Goal: Contribute content

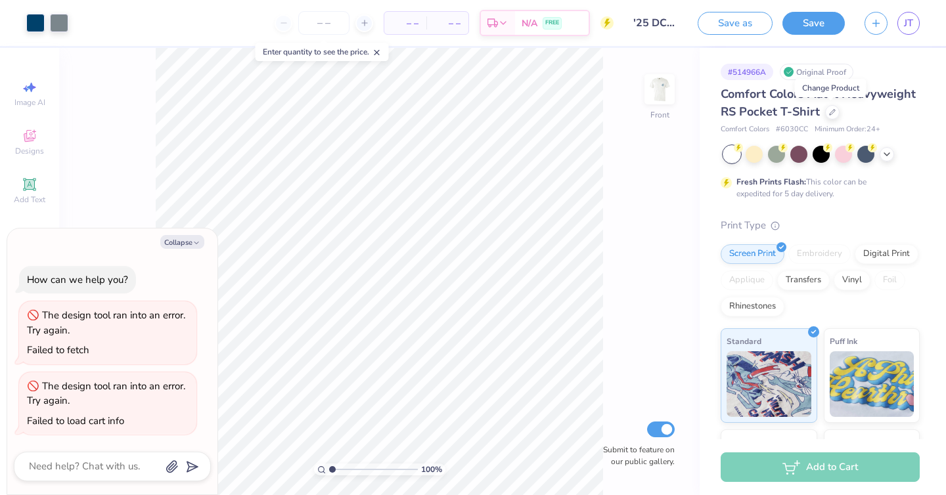
click at [765, 97] on span "Comfort Colors Adult Heavyweight RS Pocket T-Shirt" at bounding box center [818, 103] width 195 height 34
click at [884, 155] on icon at bounding box center [887, 153] width 11 height 11
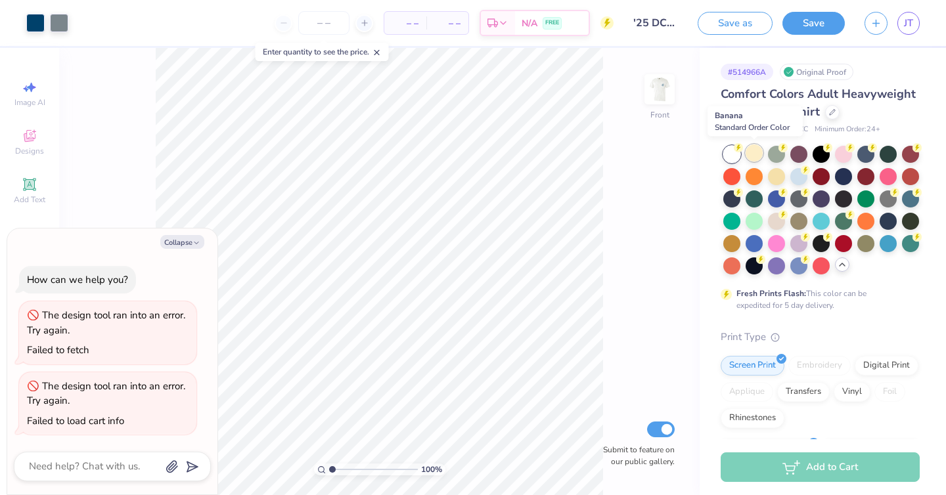
click at [757, 153] on div at bounding box center [754, 153] width 17 height 17
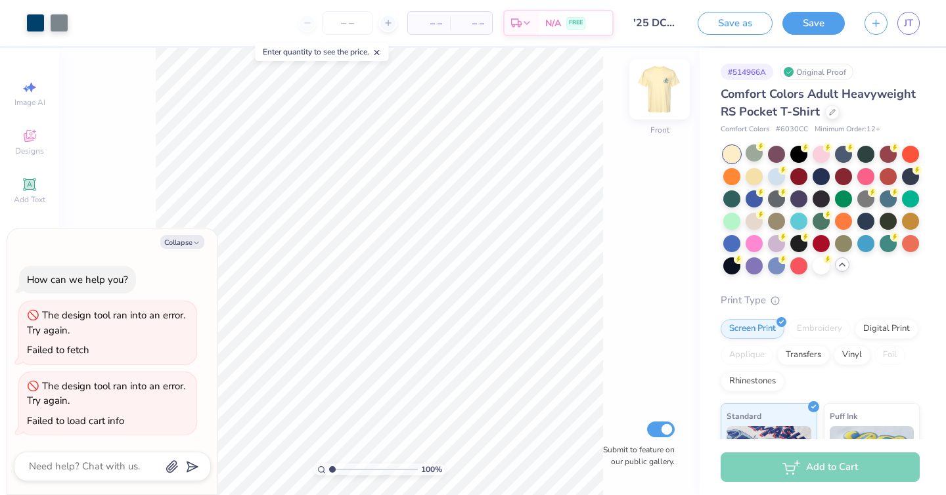
click at [665, 89] on img at bounding box center [659, 89] width 53 height 53
click at [799, 156] on div at bounding box center [798, 153] width 17 height 17
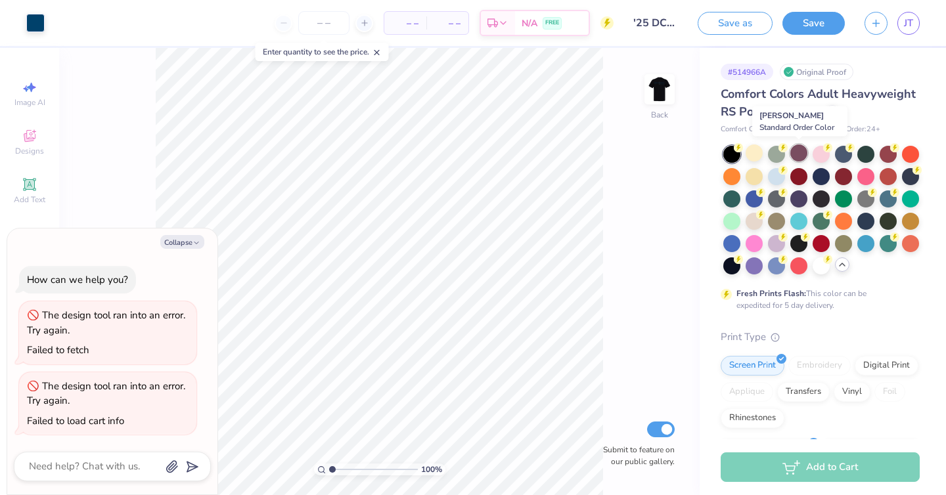
click at [799, 159] on div at bounding box center [798, 153] width 17 height 17
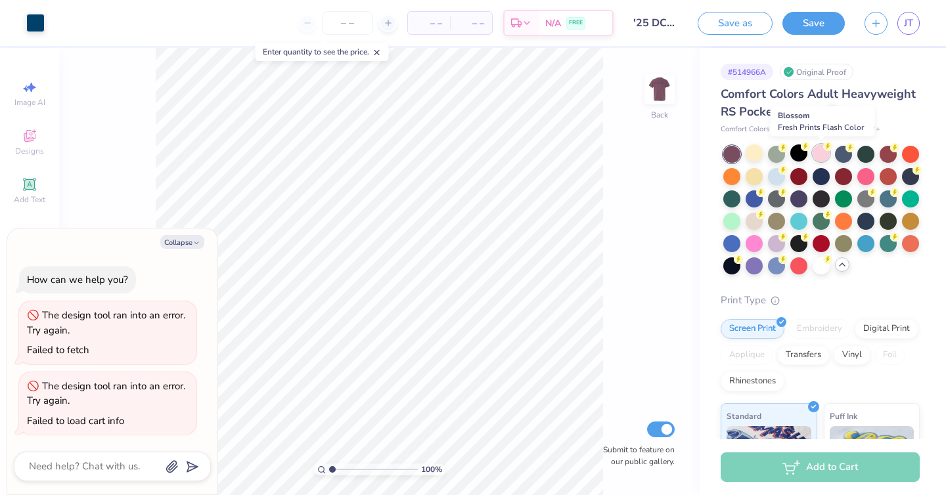
click at [822, 154] on div at bounding box center [821, 153] width 17 height 17
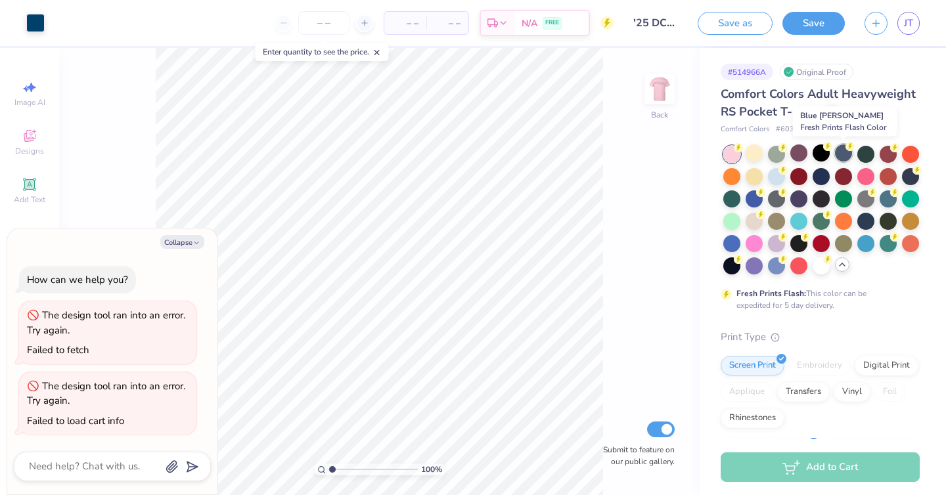
click at [841, 156] on div at bounding box center [843, 153] width 17 height 17
click at [868, 153] on div at bounding box center [865, 153] width 17 height 17
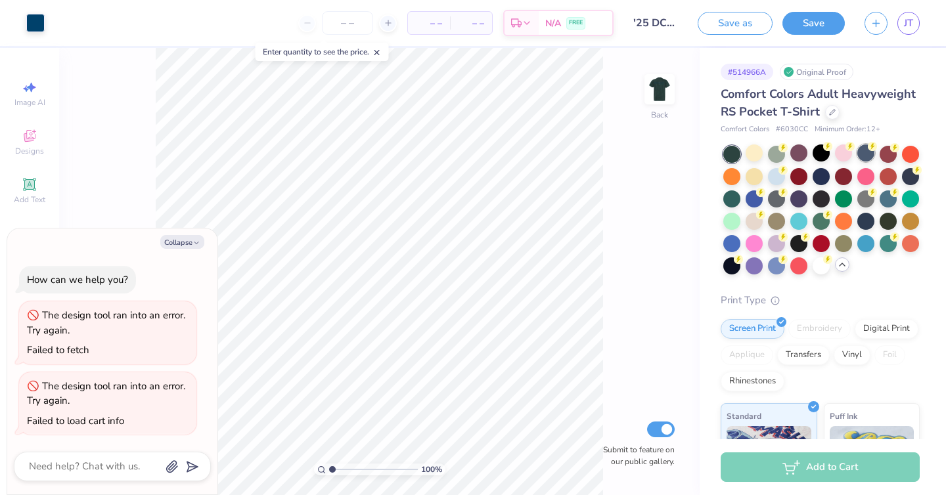
click at [870, 155] on div at bounding box center [865, 153] width 17 height 17
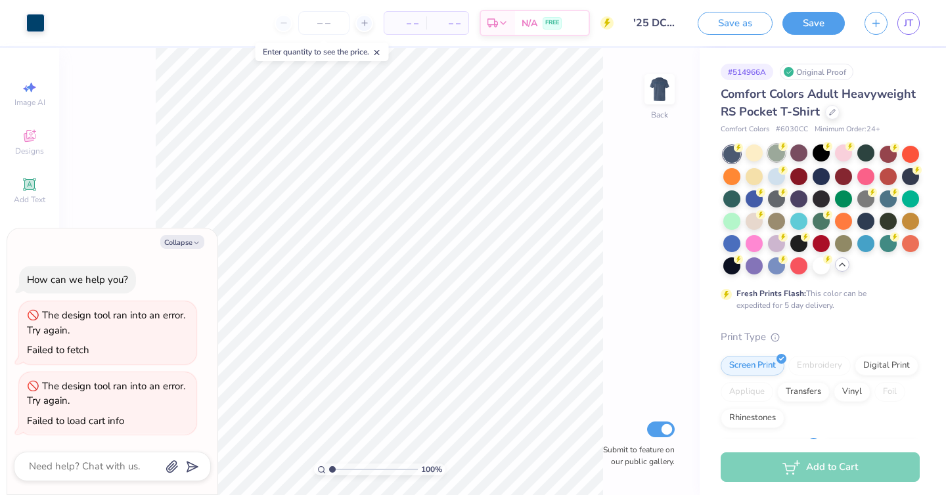
click at [776, 150] on div at bounding box center [776, 153] width 17 height 17
click at [890, 152] on div at bounding box center [888, 153] width 17 height 17
click at [772, 182] on div at bounding box center [776, 175] width 17 height 17
click at [776, 172] on div at bounding box center [776, 175] width 17 height 17
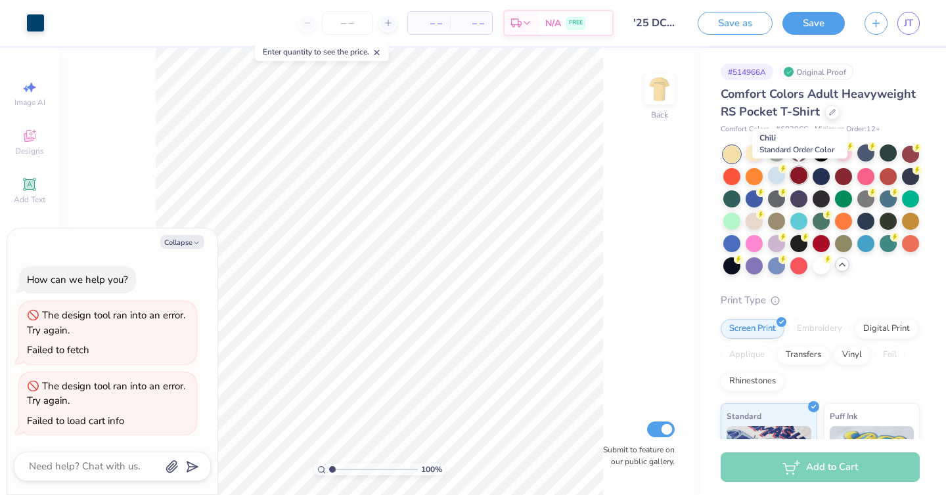
click at [797, 173] on div at bounding box center [798, 175] width 17 height 17
click at [823, 175] on div at bounding box center [821, 175] width 17 height 17
click at [778, 271] on div at bounding box center [776, 264] width 17 height 17
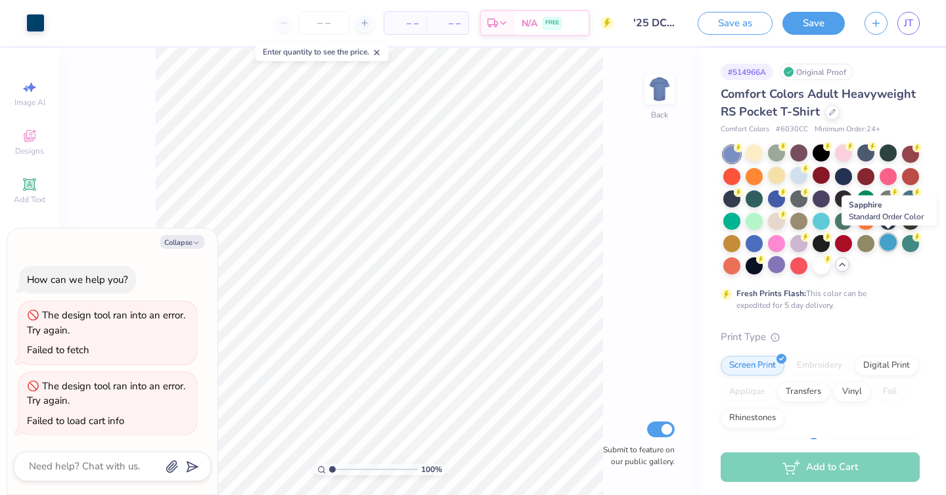
click at [887, 241] on div at bounding box center [888, 242] width 17 height 17
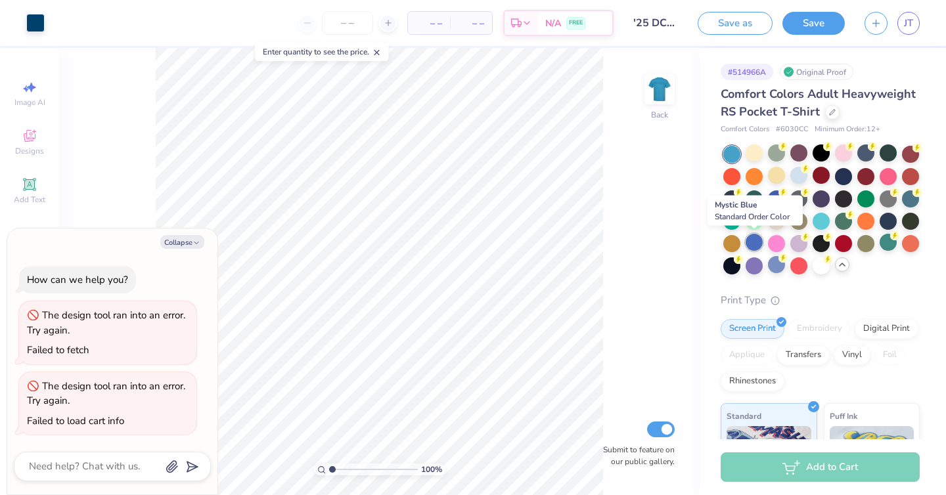
click at [754, 246] on div at bounding box center [754, 242] width 17 height 17
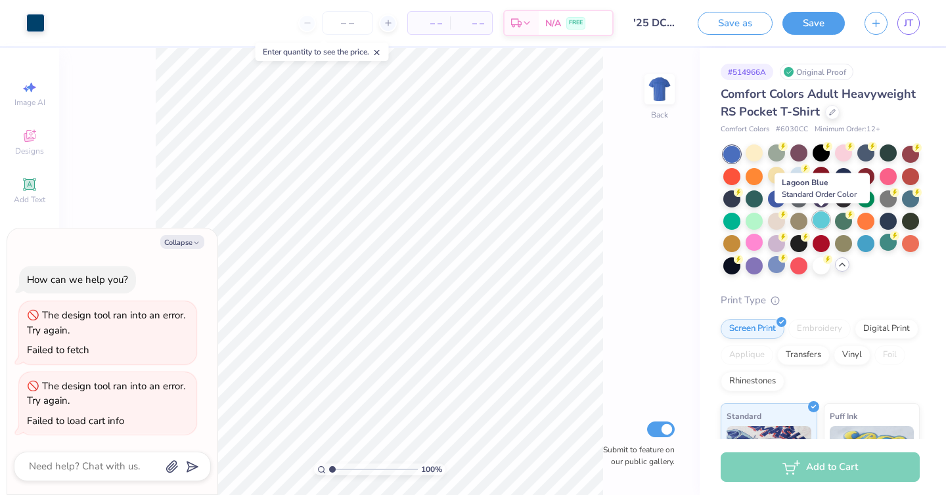
click at [820, 222] on div at bounding box center [821, 220] width 17 height 17
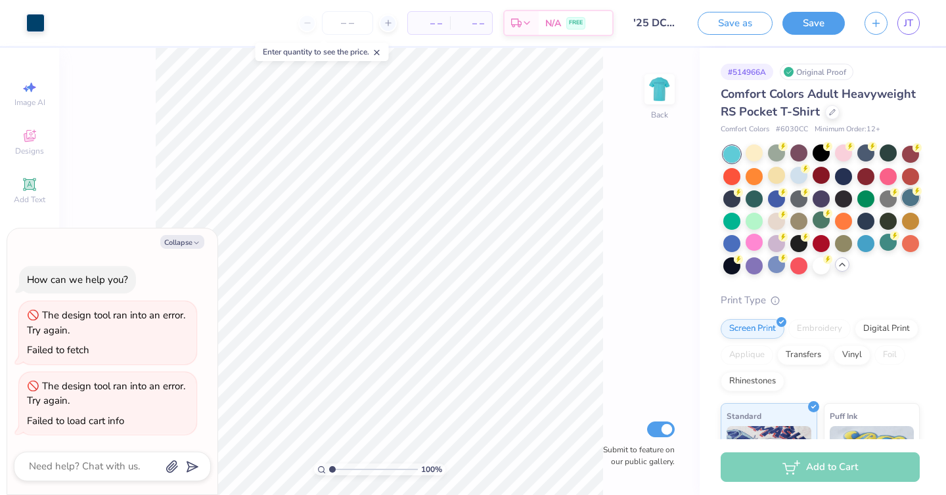
click at [907, 197] on div at bounding box center [910, 197] width 17 height 17
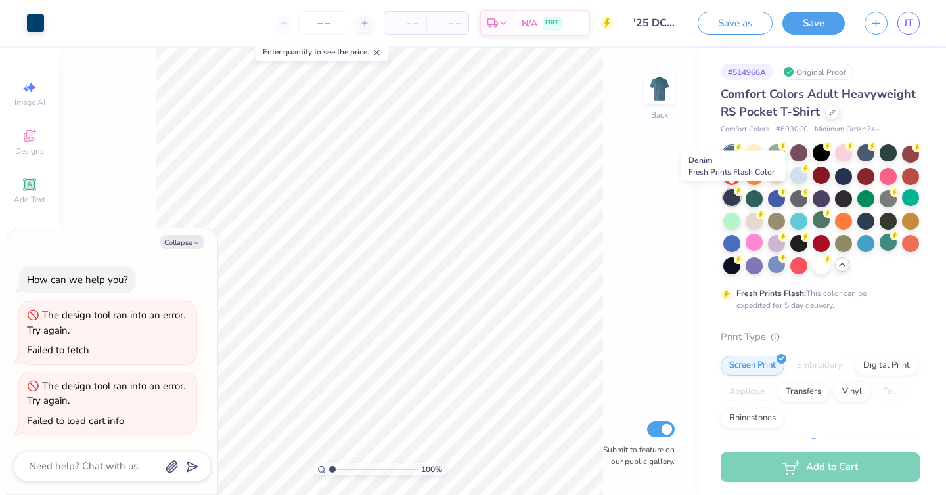
click at [730, 198] on div at bounding box center [731, 197] width 17 height 17
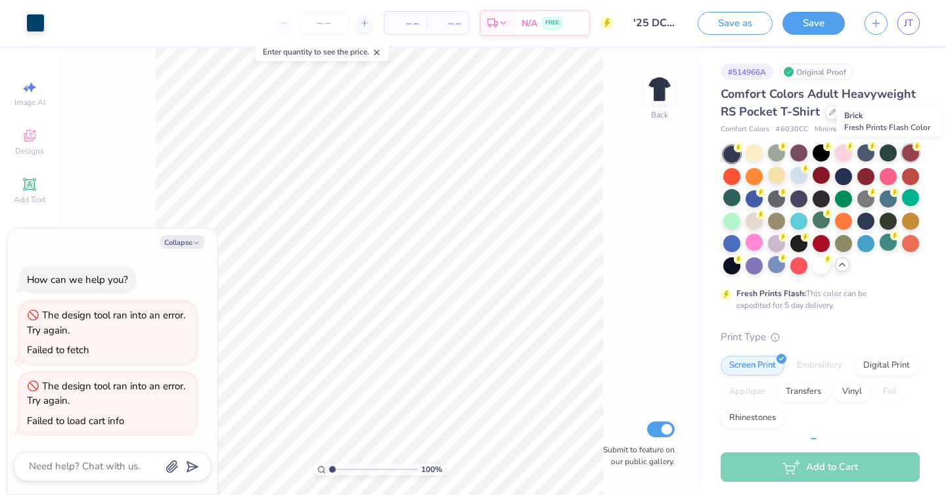
click at [906, 155] on div at bounding box center [910, 153] width 17 height 17
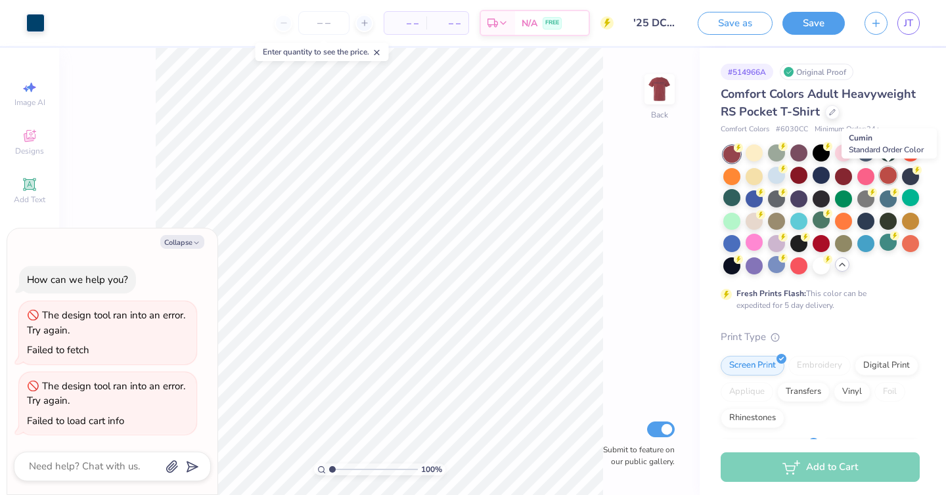
click at [889, 177] on div at bounding box center [888, 175] width 17 height 17
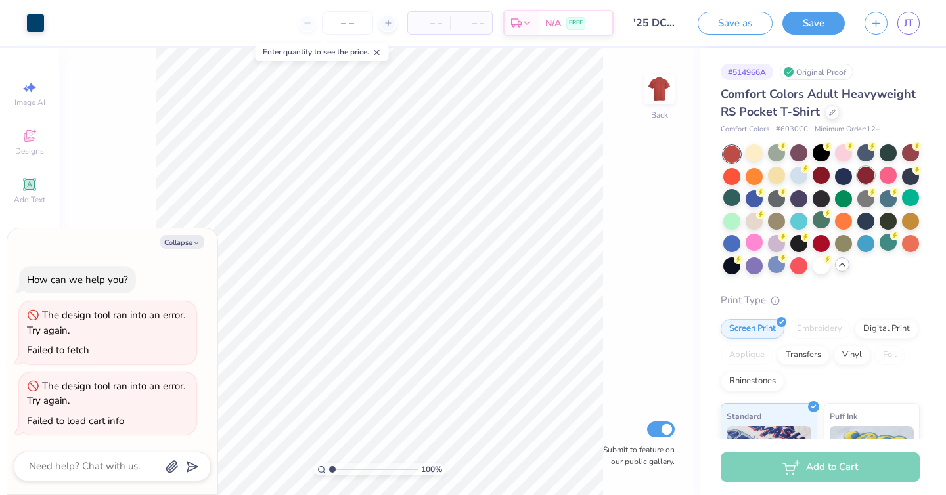
click at [870, 179] on div at bounding box center [865, 175] width 17 height 17
click at [753, 224] on div at bounding box center [754, 220] width 17 height 17
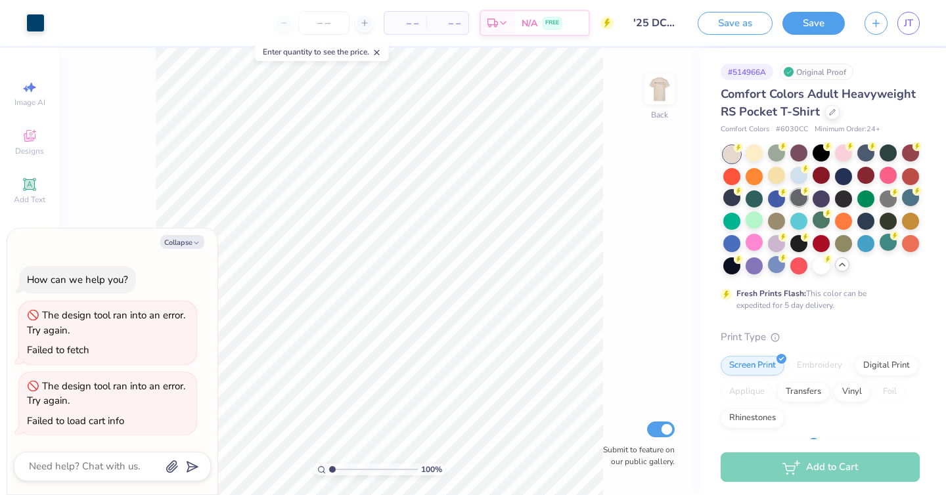
click at [798, 198] on div at bounding box center [798, 197] width 17 height 17
click at [865, 201] on div at bounding box center [865, 197] width 17 height 17
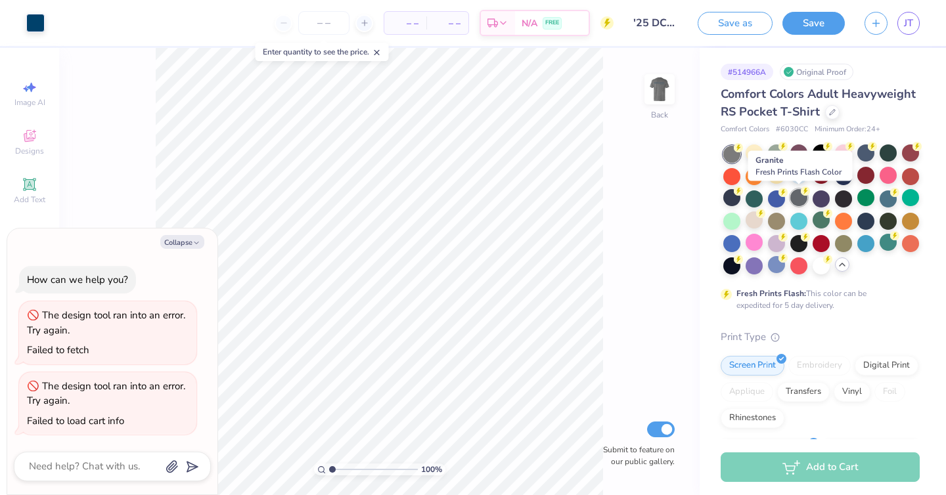
click at [794, 199] on div at bounding box center [798, 197] width 17 height 17
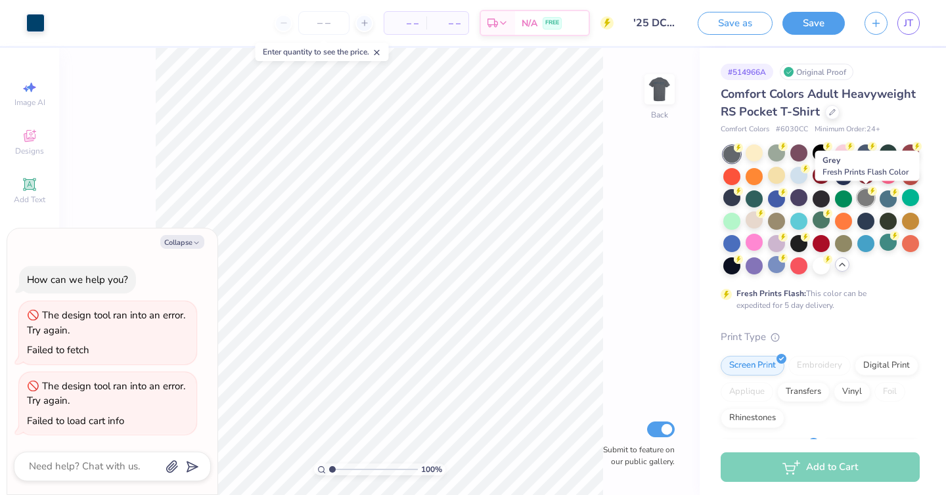
click at [865, 201] on div at bounding box center [865, 197] width 17 height 17
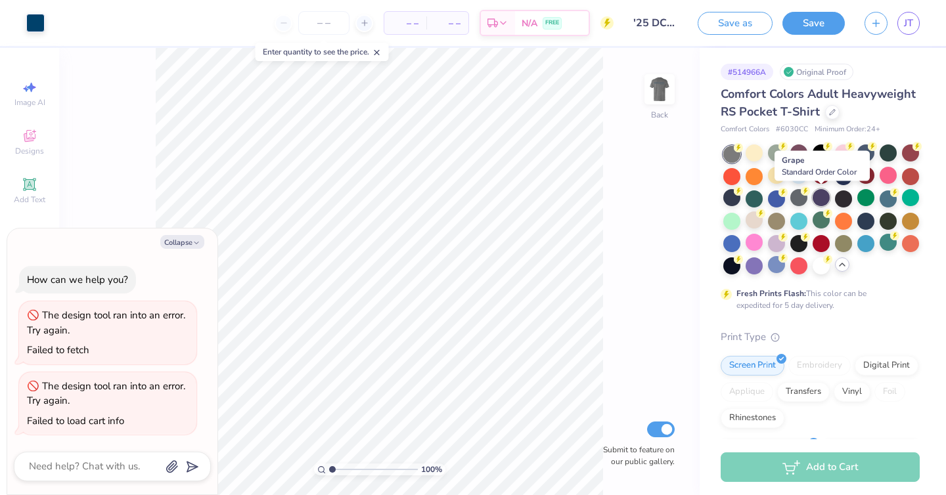
click at [817, 200] on div at bounding box center [821, 197] width 17 height 17
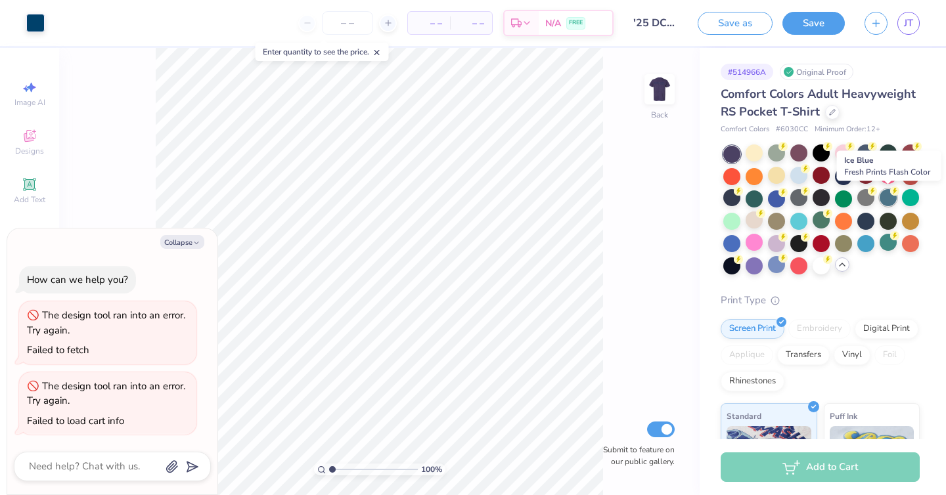
click at [885, 200] on div at bounding box center [888, 197] width 17 height 17
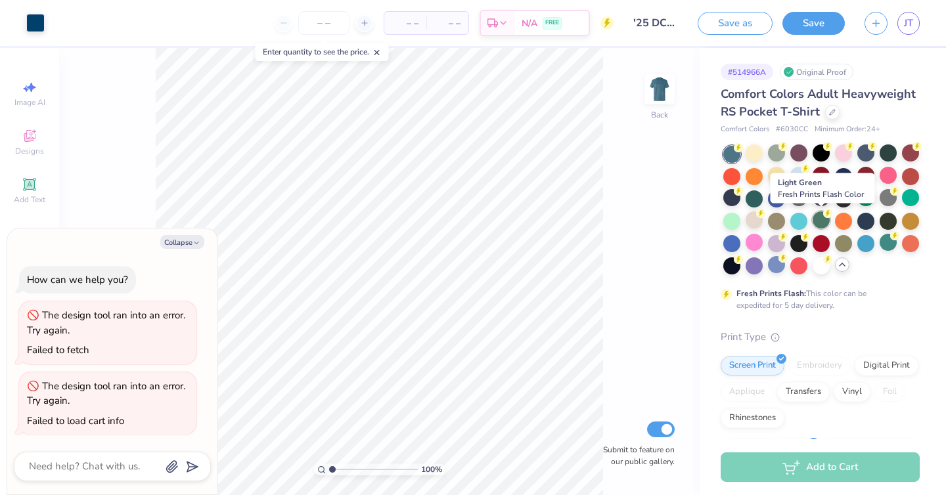
click at [823, 225] on div at bounding box center [821, 220] width 17 height 17
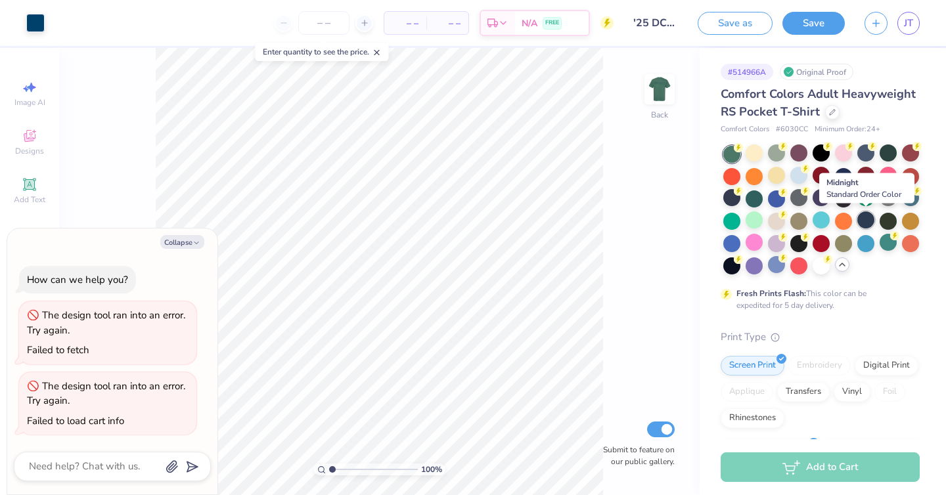
click at [866, 223] on div at bounding box center [865, 220] width 17 height 17
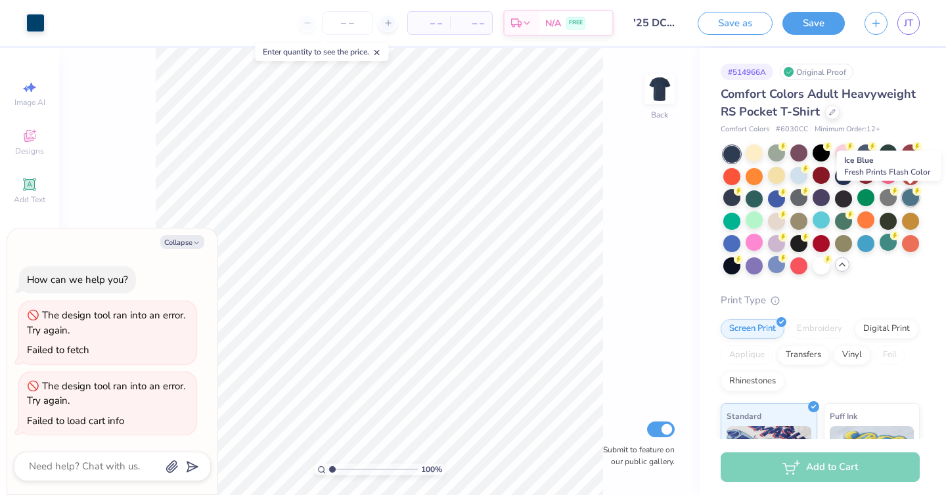
click at [905, 199] on div at bounding box center [910, 197] width 17 height 17
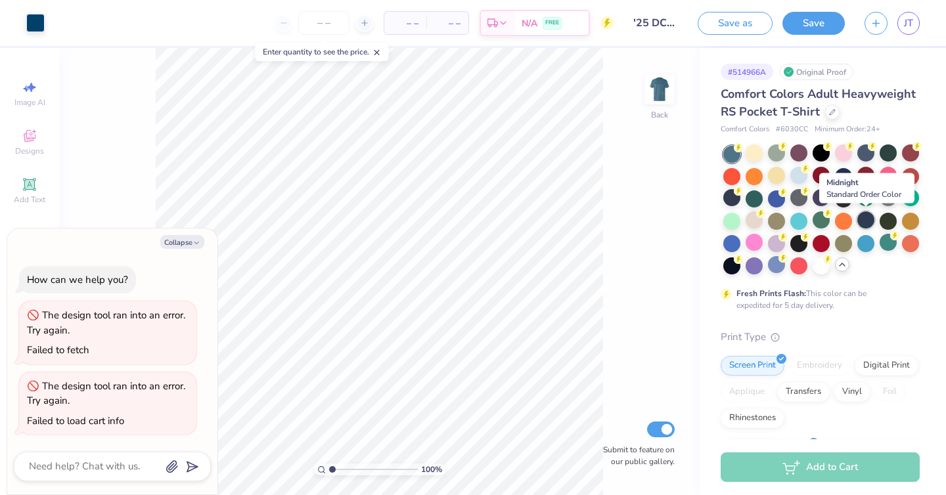
click at [868, 222] on div at bounding box center [865, 220] width 17 height 17
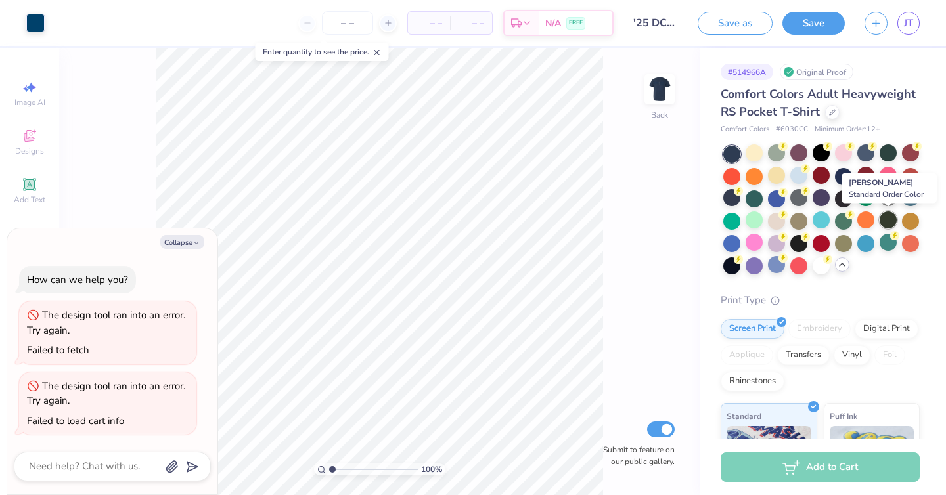
click at [885, 222] on div at bounding box center [888, 220] width 17 height 17
click at [905, 223] on div at bounding box center [910, 220] width 17 height 17
click at [910, 216] on div at bounding box center [910, 220] width 17 height 17
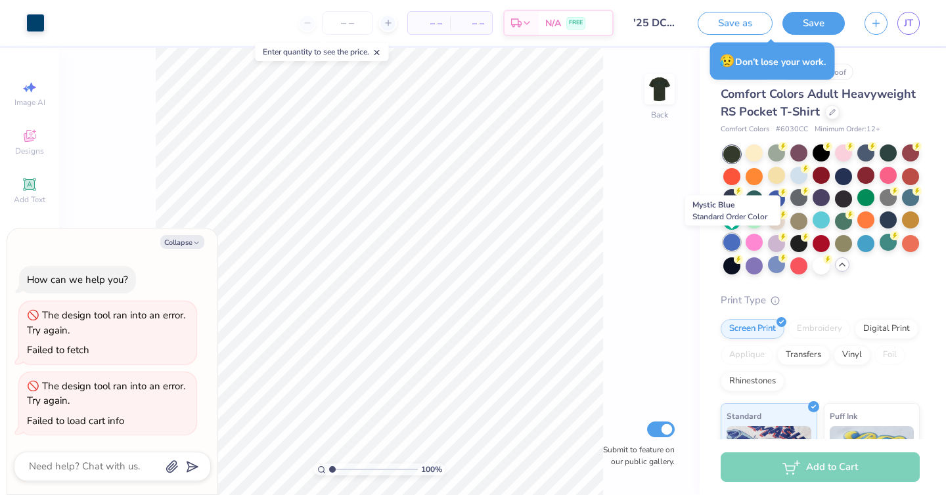
click at [733, 238] on div at bounding box center [731, 242] width 17 height 17
click at [759, 238] on div at bounding box center [754, 242] width 17 height 17
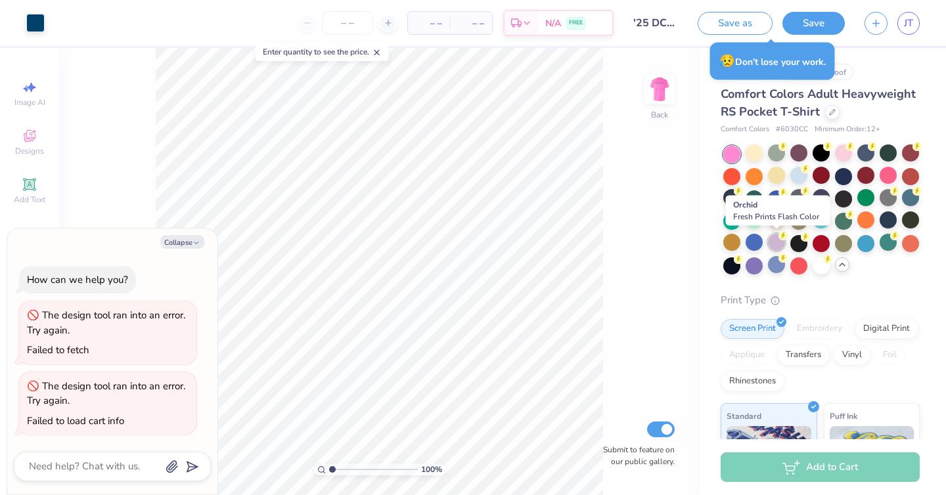
click at [776, 240] on div at bounding box center [776, 242] width 17 height 17
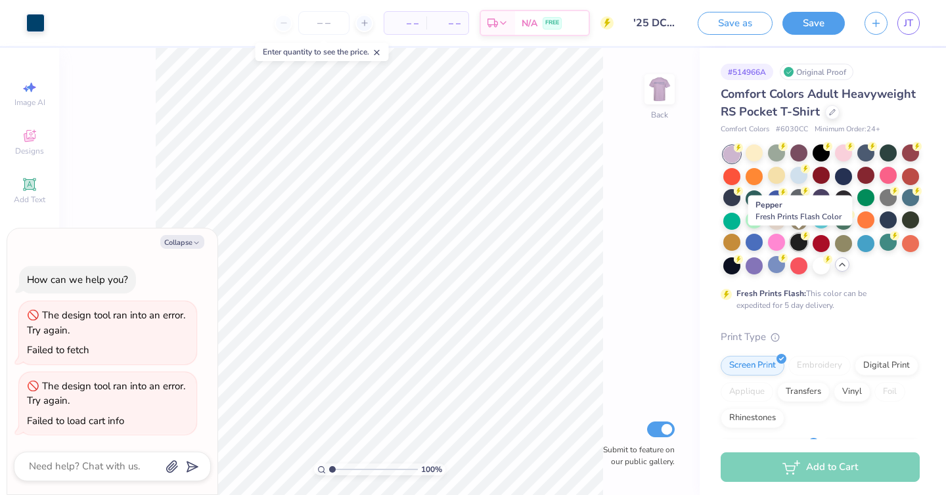
click at [802, 243] on div at bounding box center [798, 242] width 17 height 17
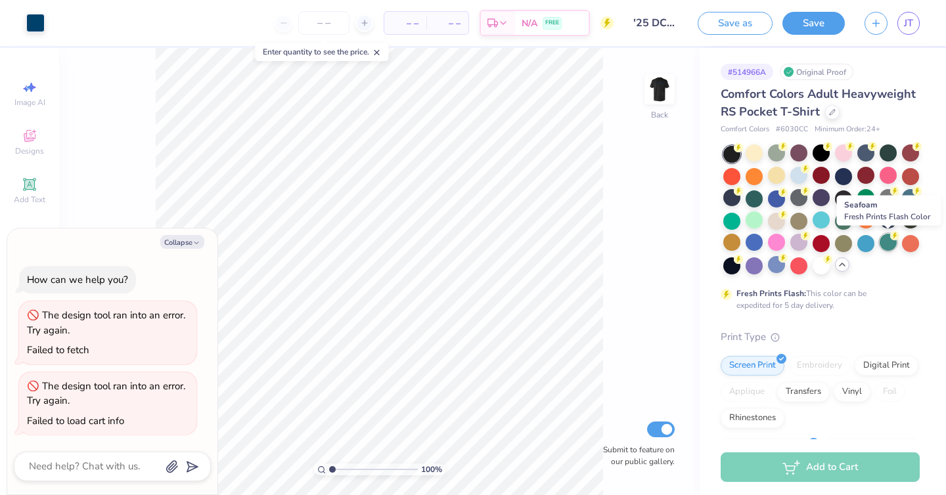
click at [889, 242] on div at bounding box center [888, 242] width 17 height 17
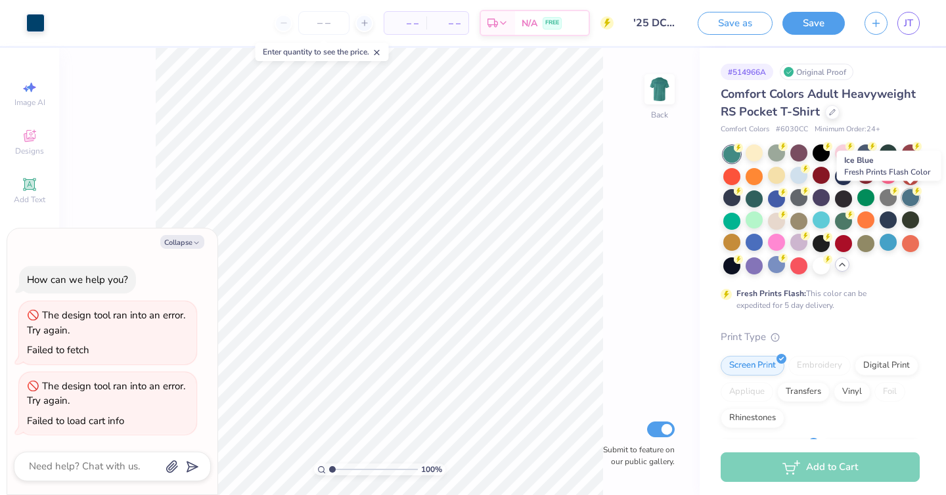
click at [916, 200] on div at bounding box center [910, 197] width 17 height 17
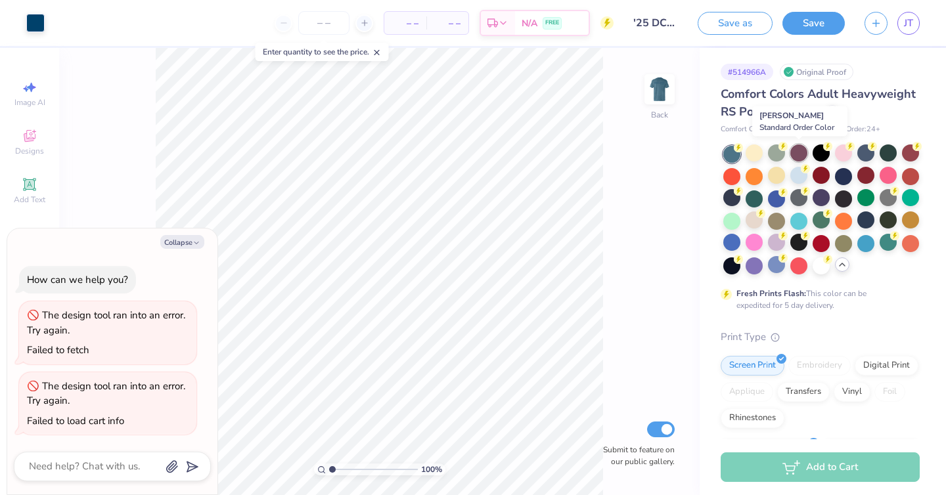
click at [799, 150] on div at bounding box center [798, 153] width 17 height 17
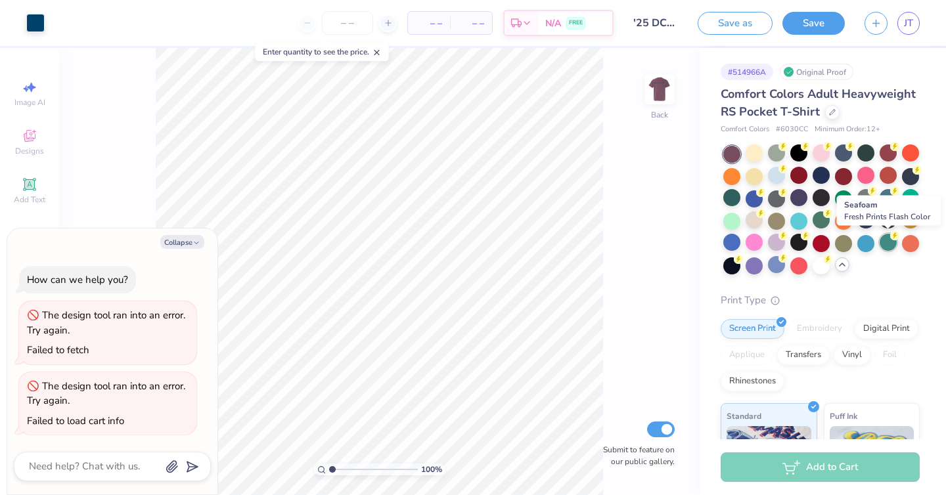
click at [883, 245] on div at bounding box center [888, 242] width 17 height 17
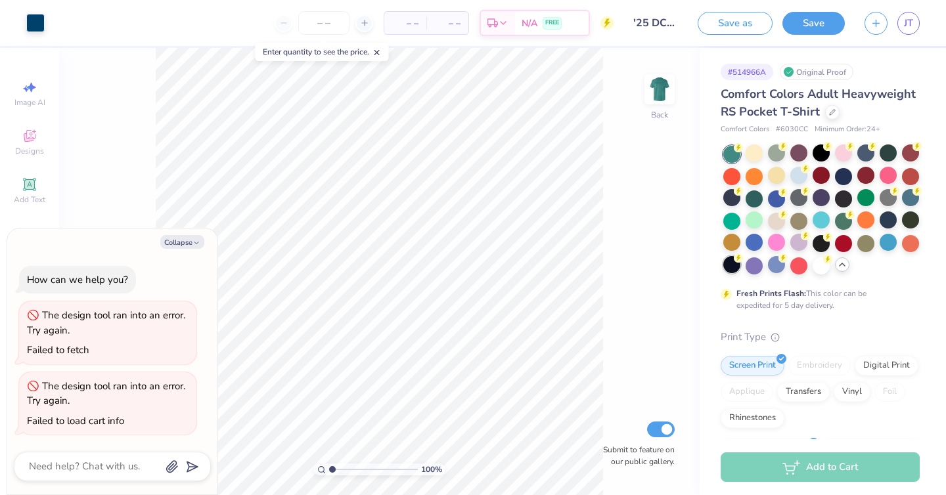
click at [730, 267] on div at bounding box center [731, 264] width 17 height 17
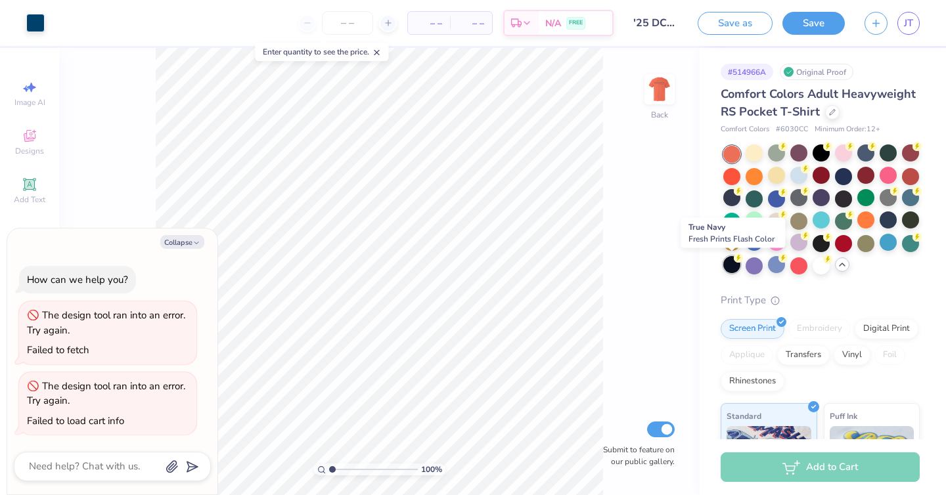
click at [731, 267] on div at bounding box center [731, 264] width 17 height 17
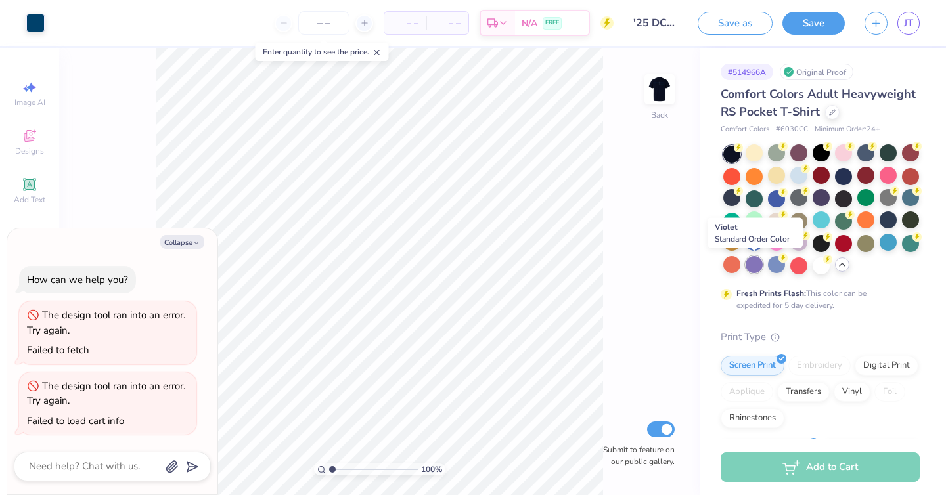
click at [757, 272] on div at bounding box center [754, 264] width 17 height 17
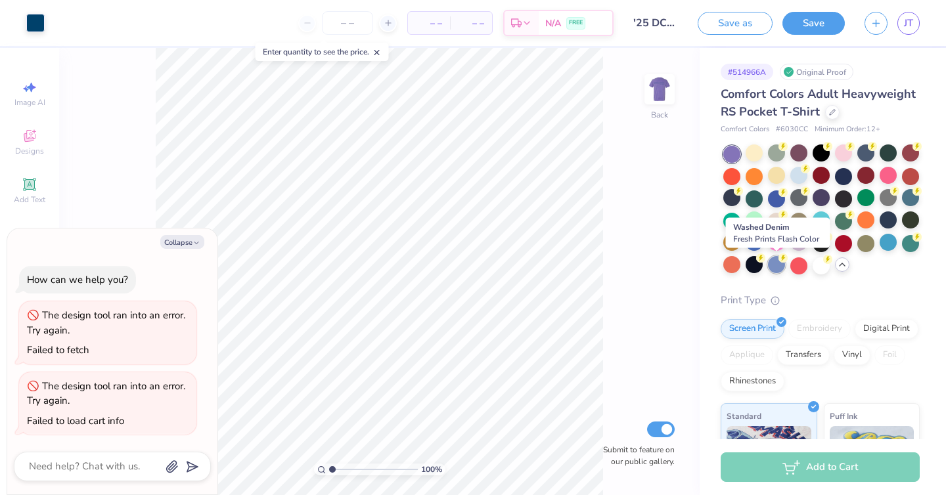
click at [780, 265] on div at bounding box center [776, 264] width 17 height 17
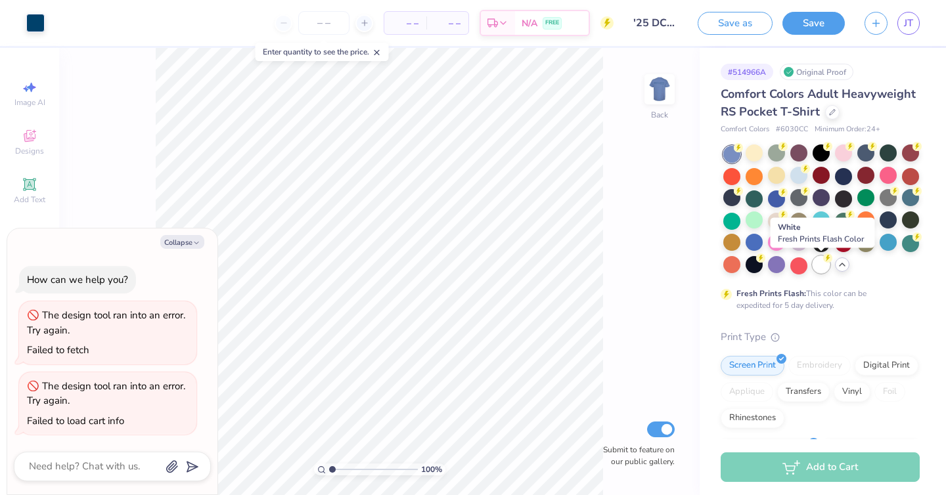
click at [819, 263] on div at bounding box center [821, 264] width 17 height 17
click at [801, 266] on div at bounding box center [798, 264] width 17 height 17
click at [817, 325] on div "Comfort Colors Adult Heavyweight RS Pocket T-Shirt Comfort Colors # 6030CC Mini…" at bounding box center [820, 411] width 199 height 652
type textarea "x"
